Goal: Ask a question

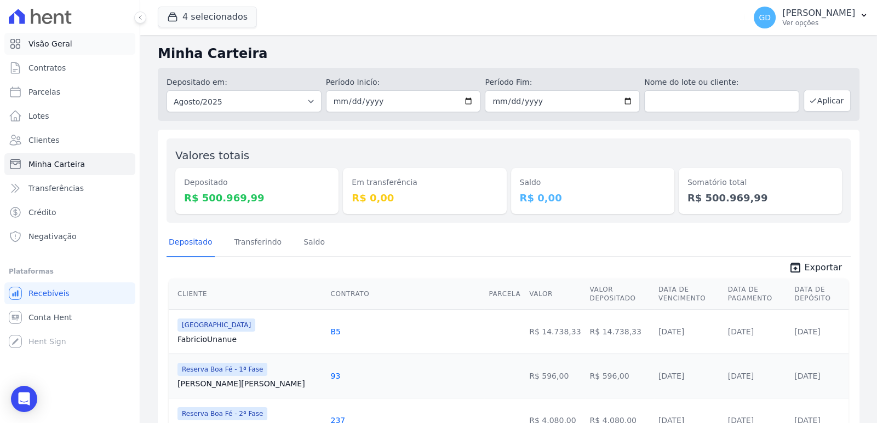
click at [56, 37] on link "Visão Geral" at bounding box center [69, 44] width 131 height 22
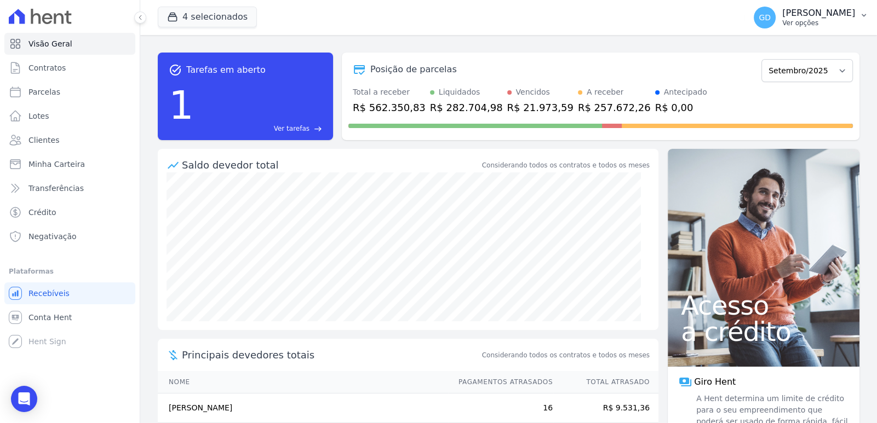
click at [830, 24] on p "Ver opções" at bounding box center [818, 23] width 73 height 9
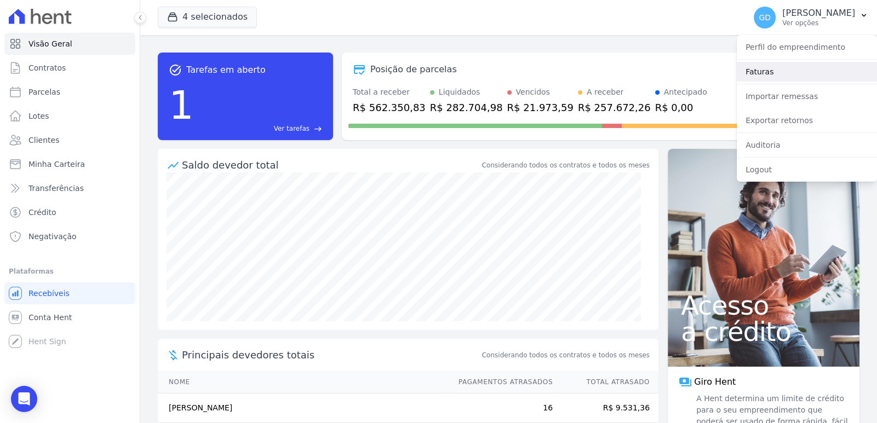
click at [778, 77] on link "Faturas" at bounding box center [807, 72] width 140 height 20
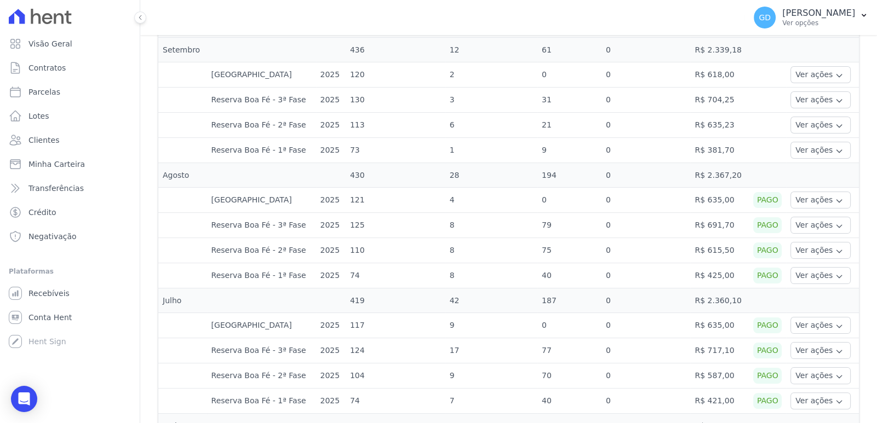
scroll to position [273, 0]
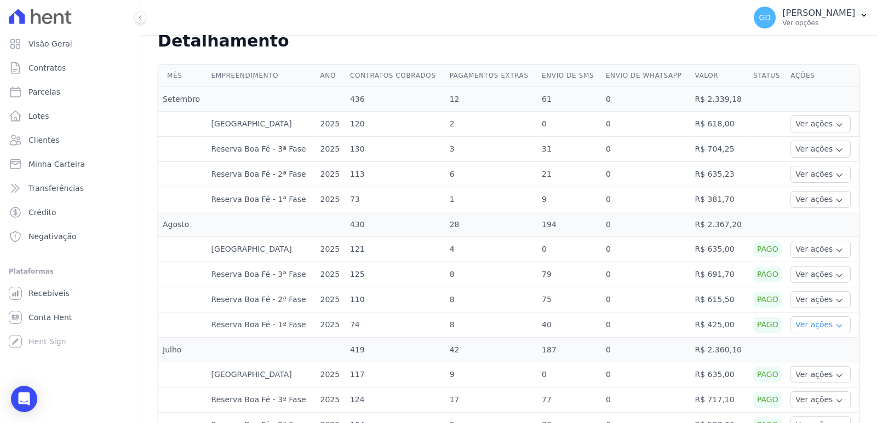
click at [790, 319] on button "Ver ações" at bounding box center [820, 325] width 60 height 17
click at [805, 355] on link "Ver boleto" at bounding box center [835, 355] width 81 height 12
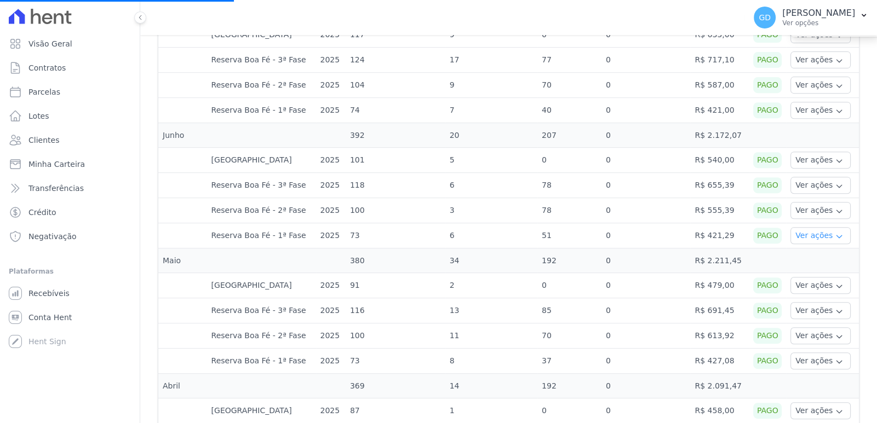
click at [804, 232] on button "Ver ações" at bounding box center [820, 235] width 60 height 17
click at [855, 216] on div "Mês Empreendimento Ano Contratos cobrados Pagamentos extras Envio de SMS Envio …" at bounding box center [508, 300] width 737 height 1161
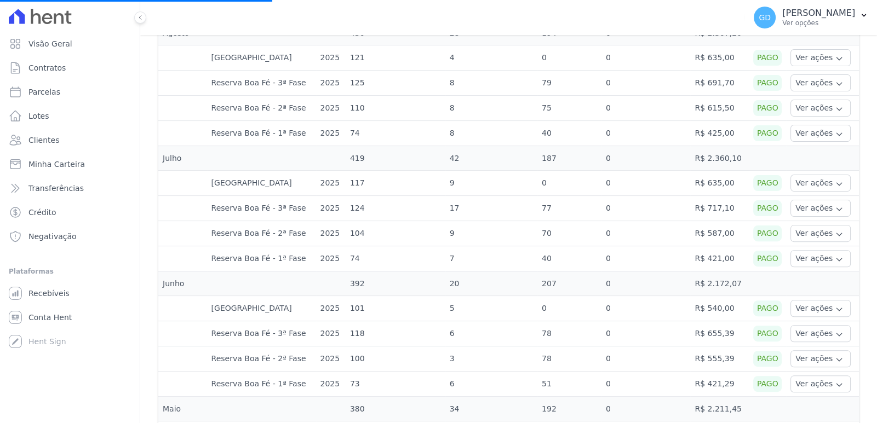
scroll to position [285, 0]
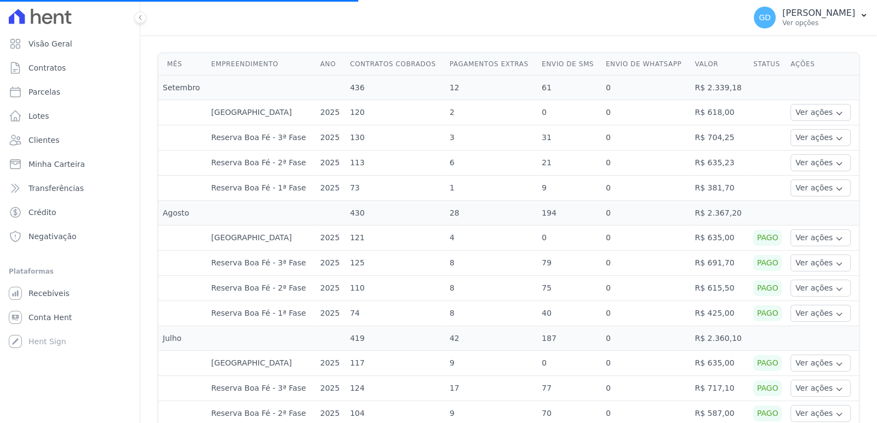
drag, startPoint x: 680, startPoint y: 235, endPoint x: 724, endPoint y: 238, distance: 43.4
click at [724, 238] on tr "[GEOGRAPHIC_DATA] 2025 121 4 0 0 R$ 635,00 Pago Ver ações Ver detalhes Ver bole…" at bounding box center [508, 238] width 701 height 25
click at [727, 239] on td "R$ 635,00" at bounding box center [719, 238] width 59 height 25
click at [802, 239] on button "Ver ações" at bounding box center [820, 238] width 60 height 17
click at [767, 232] on div "Pago" at bounding box center [767, 238] width 28 height 16
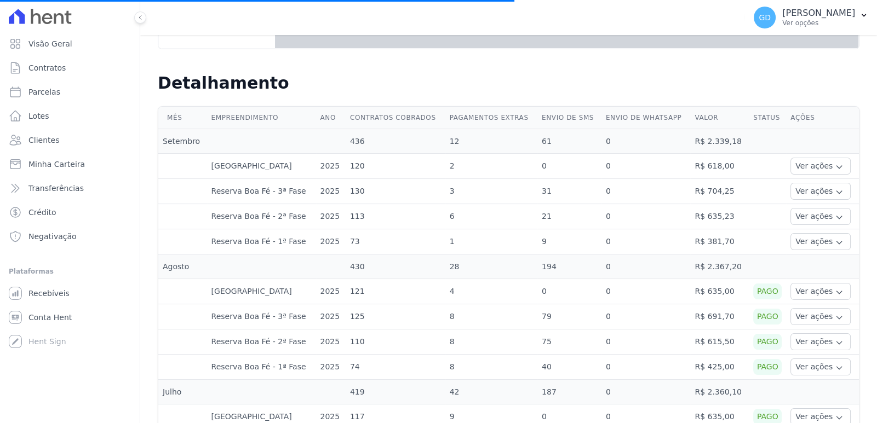
scroll to position [230, 0]
click at [794, 368] on button "Ver ações" at bounding box center [820, 368] width 60 height 17
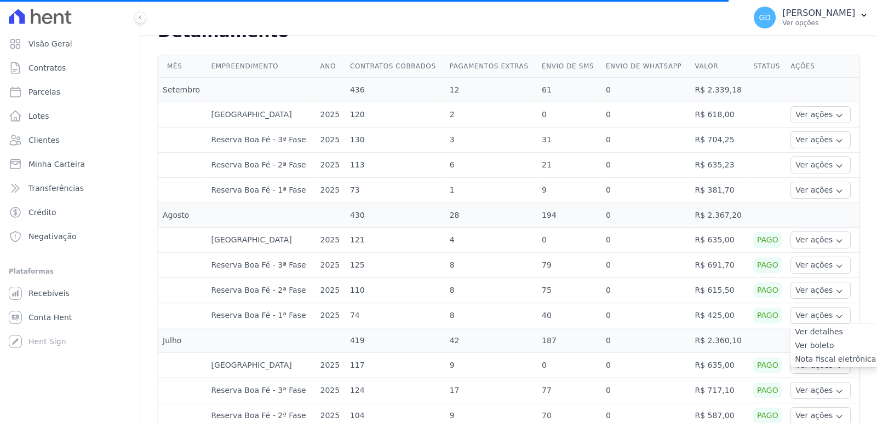
scroll to position [285, 0]
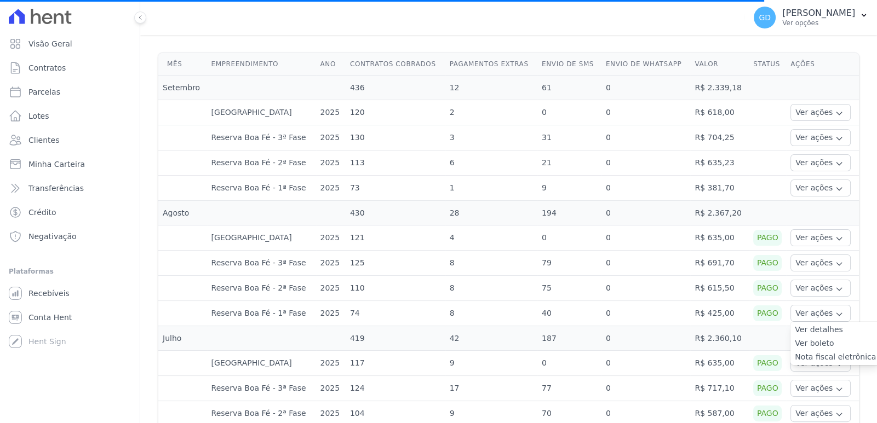
click at [827, 352] on link "Nota fiscal eletrônica" at bounding box center [835, 358] width 81 height 12
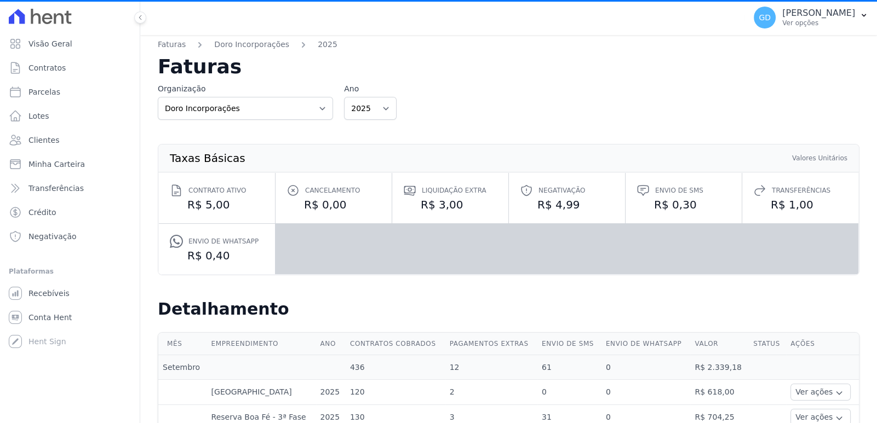
scroll to position [0, 0]
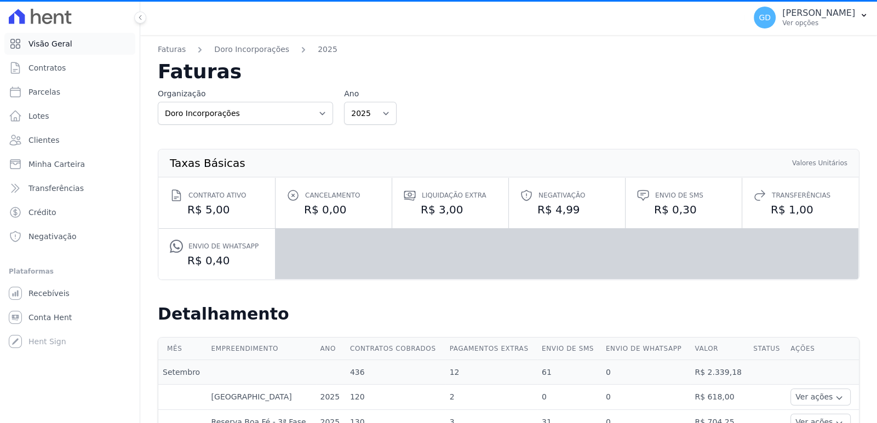
click at [67, 45] on span "Visão Geral" at bounding box center [50, 43] width 44 height 11
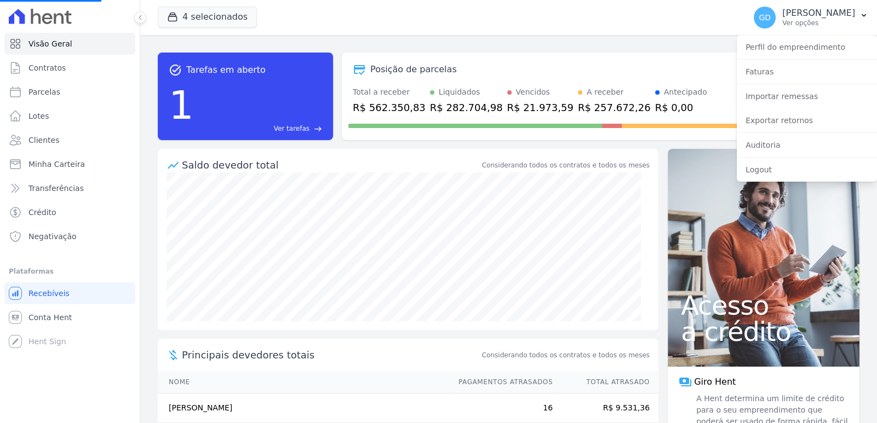
scroll to position [23, 0]
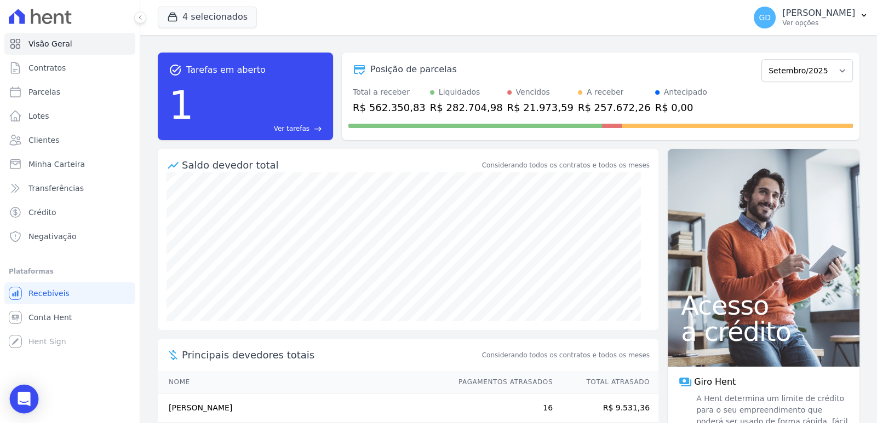
click at [28, 396] on icon "Open Intercom Messenger" at bounding box center [24, 399] width 13 height 14
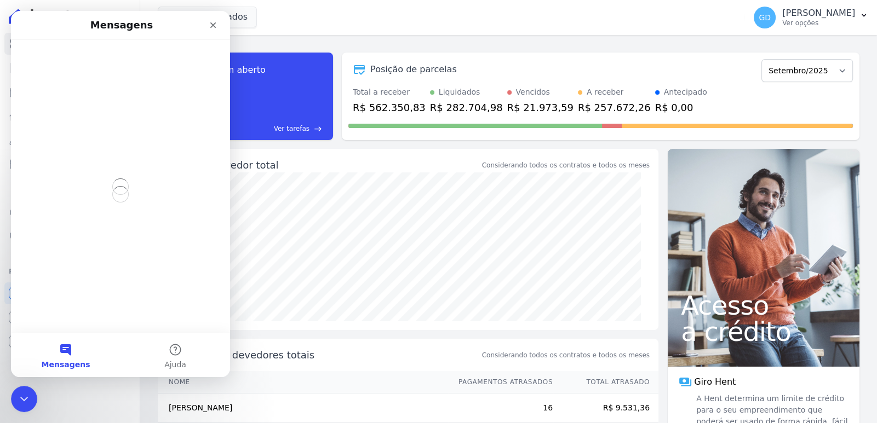
scroll to position [0, 0]
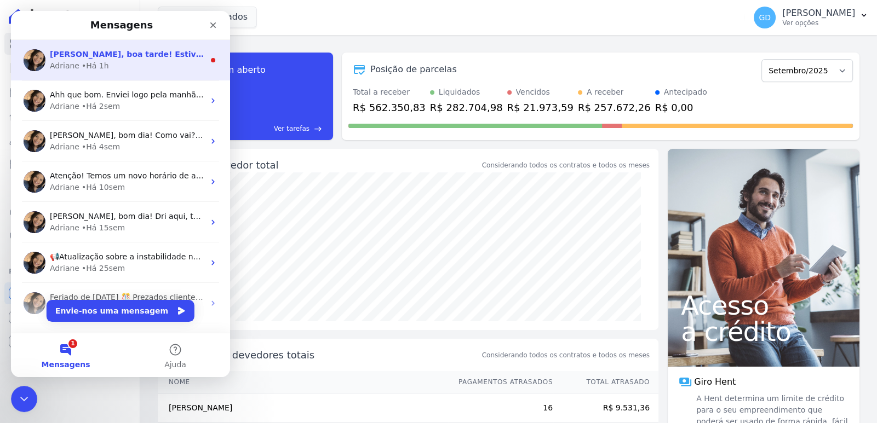
click at [151, 57] on span "[PERSON_NAME], boa tarde! Estive com o Davi a pouco, e ele recebeu o relatório …" at bounding box center [716, 54] width 1332 height 9
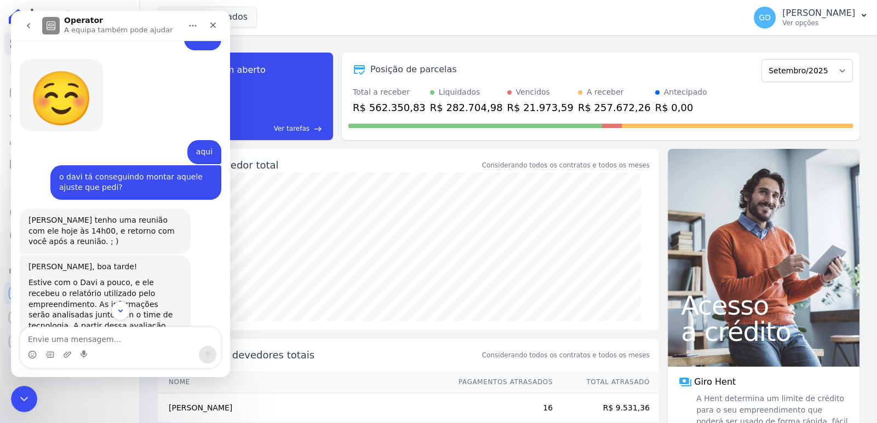
scroll to position [527, 0]
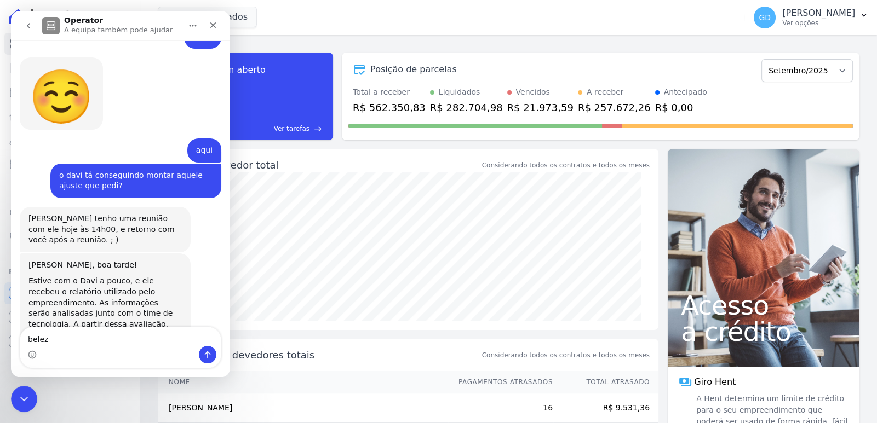
type textarea "beleza"
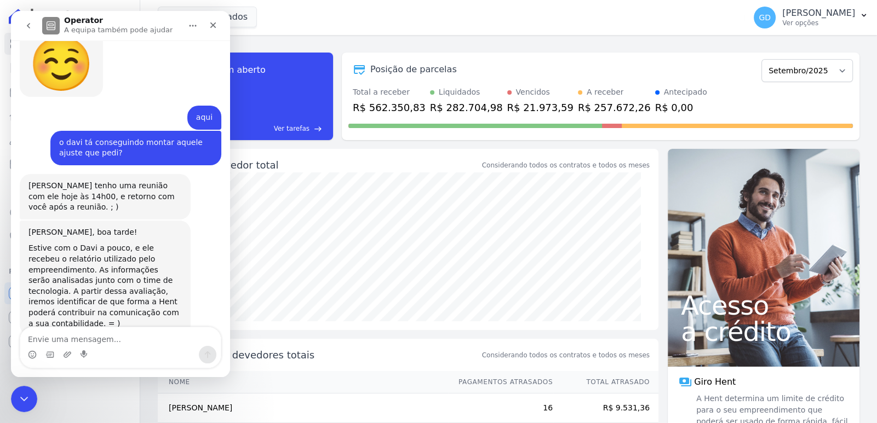
type textarea "c"
type textarea "v"
click at [32, 396] on div "Fechar mensagem da Intercom" at bounding box center [22, 398] width 26 height 26
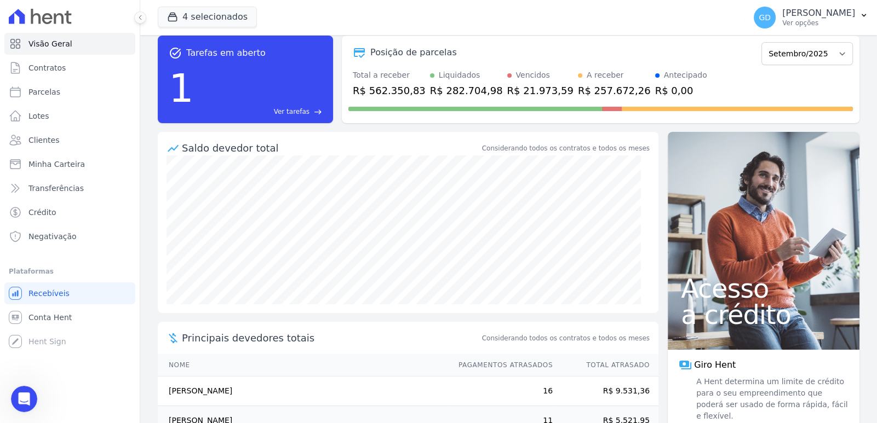
scroll to position [0, 0]
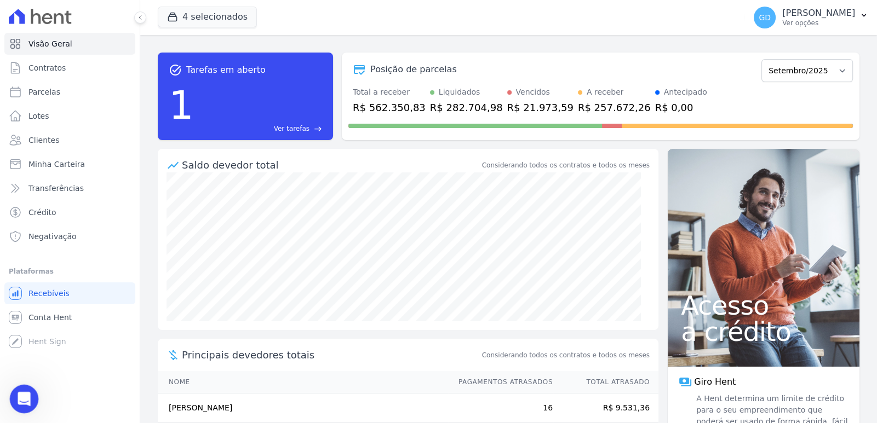
click at [19, 398] on icon "Abrir mensagem da Intercom" at bounding box center [23, 398] width 18 height 18
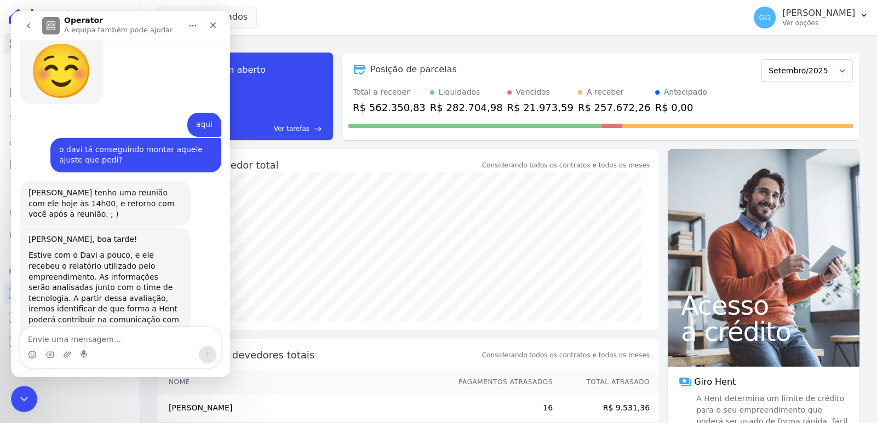
scroll to position [560, 0]
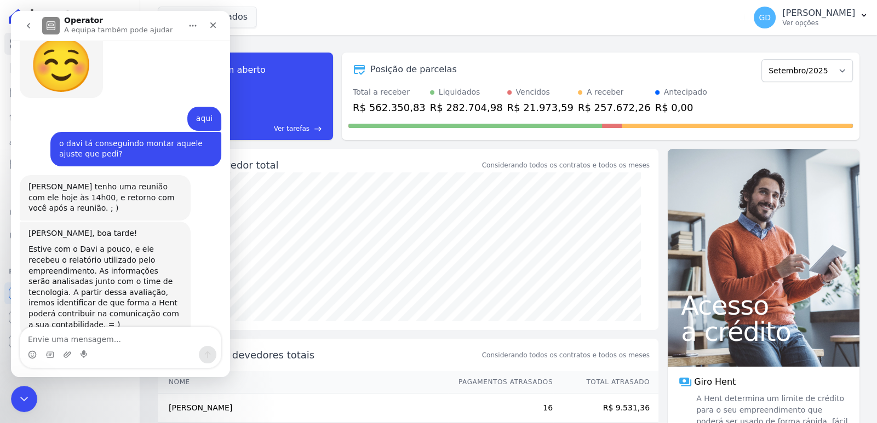
click at [100, 343] on textarea "Envie uma mensagem..." at bounding box center [120, 337] width 200 height 19
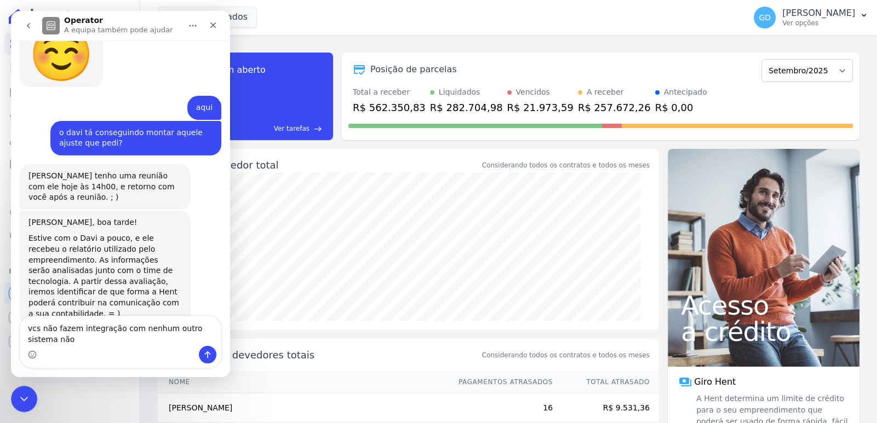
type textarea "vcs não fazem integração com nenhum outro sistema não ?"
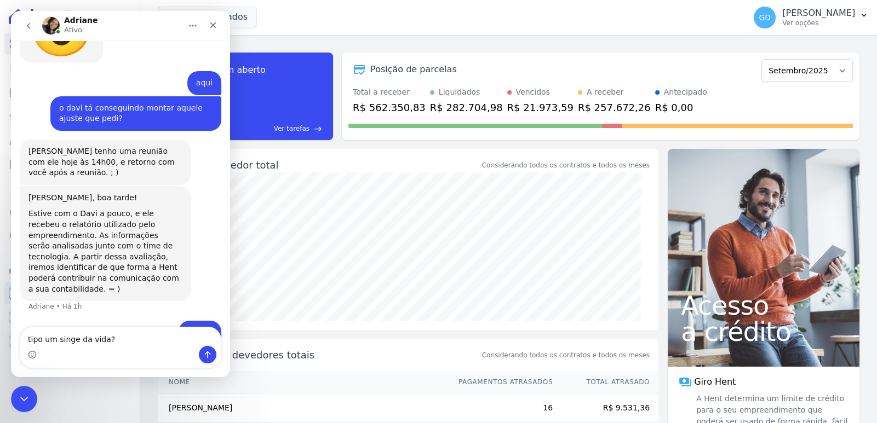
type textarea "tipo um singe da vida"
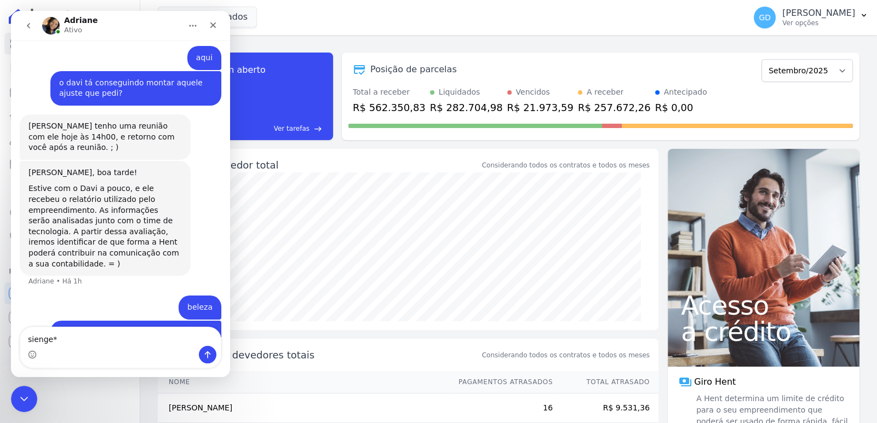
type textarea "sienge*7"
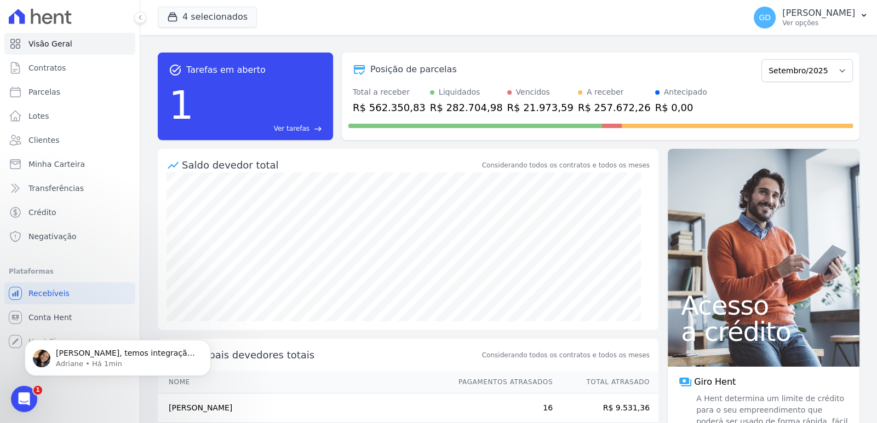
scroll to position [721, 0]
